Goal: Transaction & Acquisition: Purchase product/service

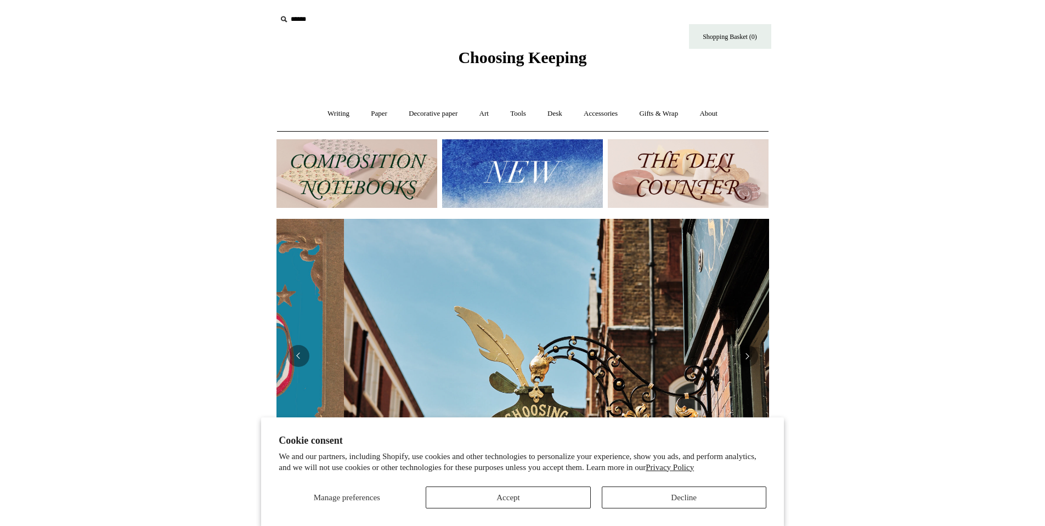
scroll to position [0, 493]
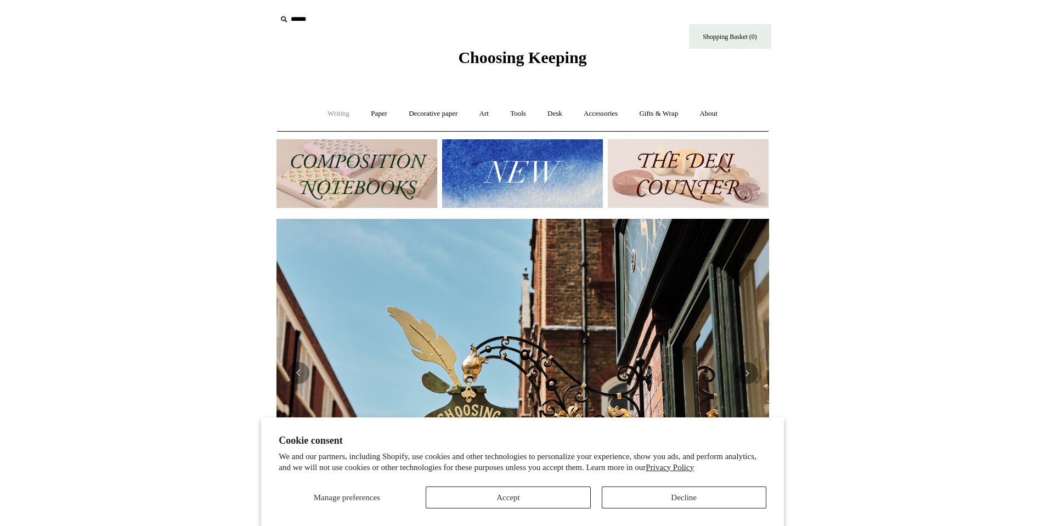
click at [333, 115] on link "Writing +" at bounding box center [339, 113] width 42 height 29
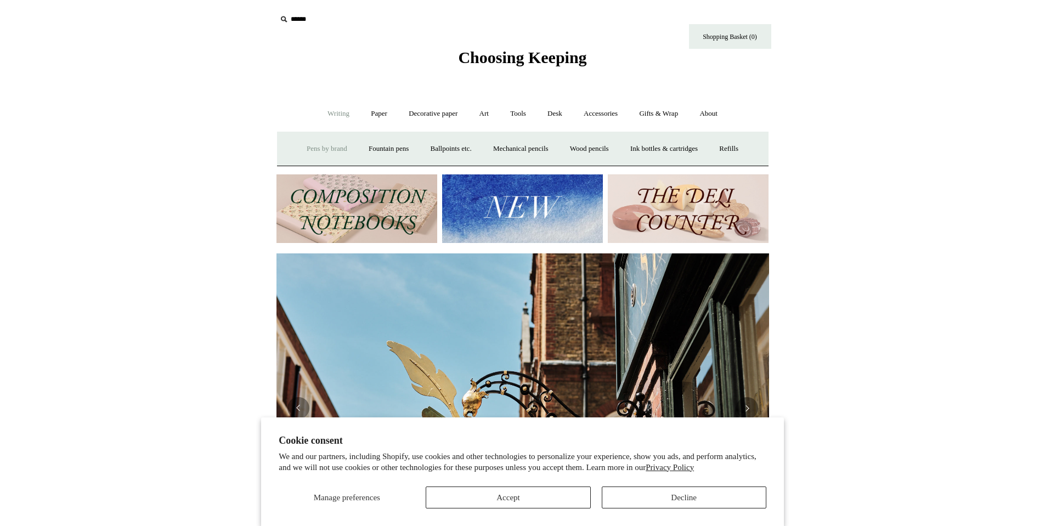
click at [311, 151] on link "Pens by brand +" at bounding box center [327, 148] width 60 height 29
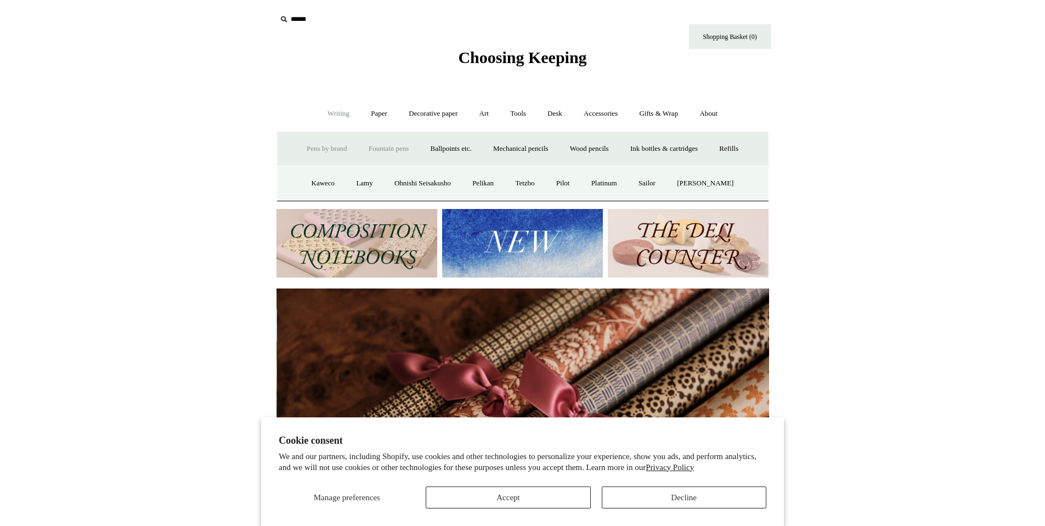
scroll to position [0, 985]
click at [362, 151] on link "Fountain pens +" at bounding box center [389, 148] width 60 height 29
click at [339, 148] on link "Pens by brand +" at bounding box center [327, 148] width 60 height 29
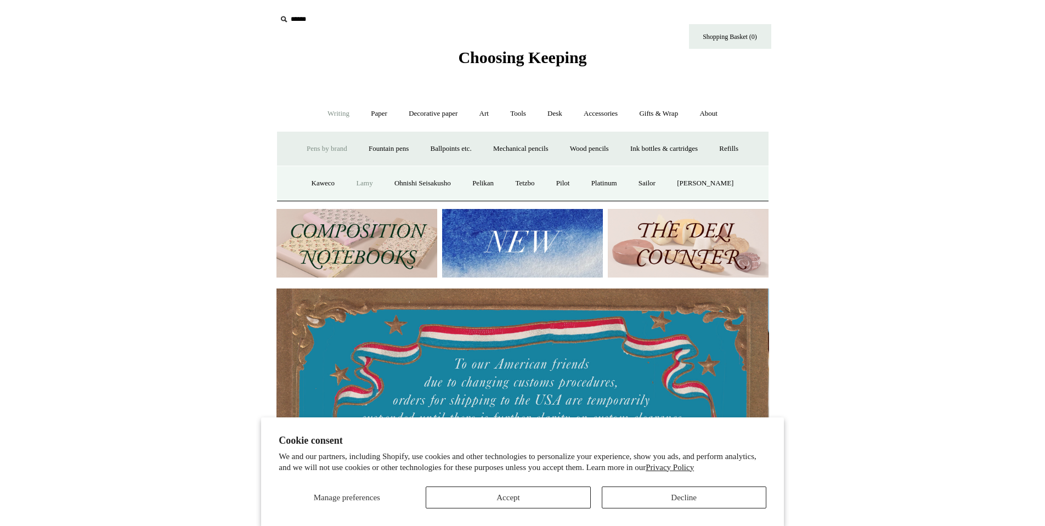
scroll to position [0, 0]
click at [658, 183] on link "Sailor" at bounding box center [647, 183] width 37 height 29
